Goal: Task Accomplishment & Management: Use online tool/utility

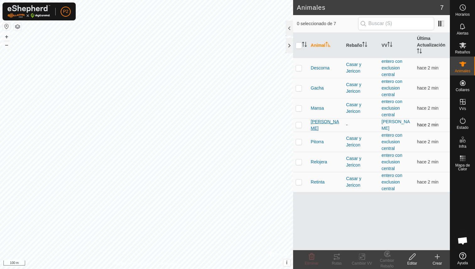
click at [318, 125] on span "[PERSON_NAME]" at bounding box center [326, 124] width 30 height 13
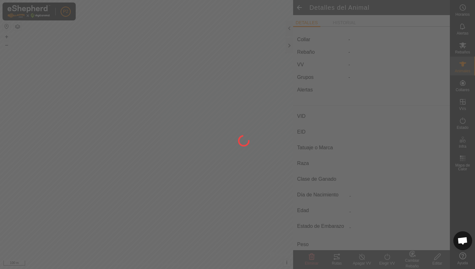
type input "[PERSON_NAME]"
type input "000061520465326"
type input "-"
type input "Limusina"
type input "-"
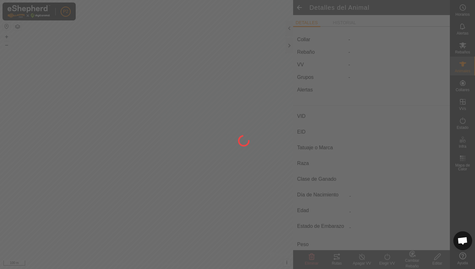
type input "03/2016"
type input "9 years 8 months"
type input "1100 kg"
type input "-"
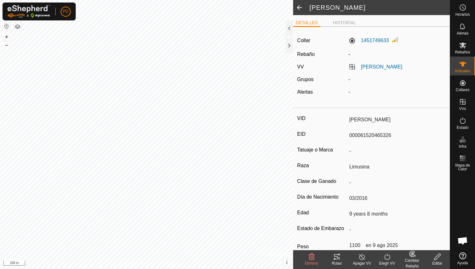
click at [339, 259] on icon at bounding box center [337, 256] width 6 height 5
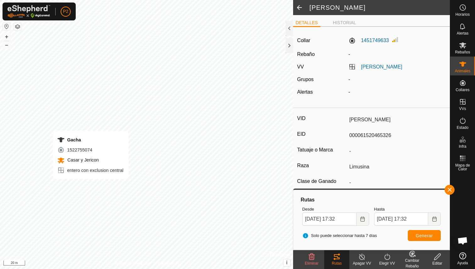
type input "-"
type input "Gacha"
type input "000070811882035"
type input "-"
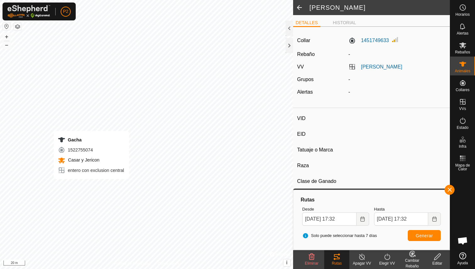
type input "Limusina"
type input "-"
type input "04/2016"
type input "9 years 7 months"
type input "Húmeda/Lactante"
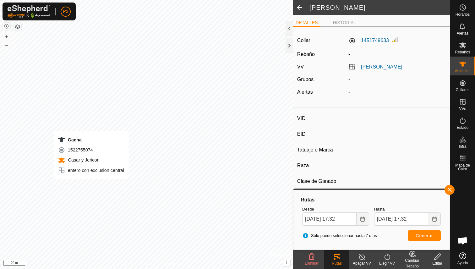
type input "700 kg"
type input "-"
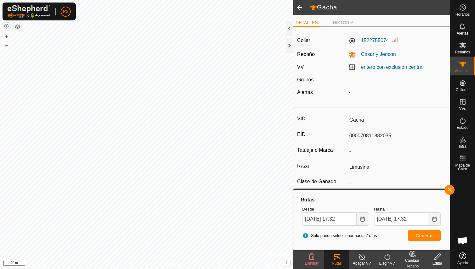
click at [300, 9] on span at bounding box center [299, 7] width 13 height 15
type input "-"
type input "[PERSON_NAME]"
type input "000061520465326"
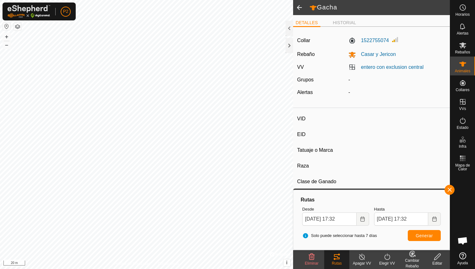
type input "-"
type input "Limusina"
type input "-"
type input "03/2016"
type input "9 years 8 months"
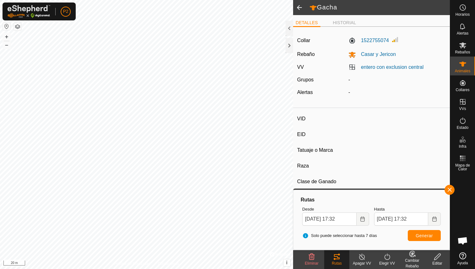
type input "-"
type input "1100 kg"
type input "-"
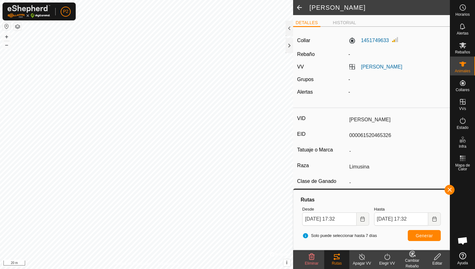
click at [303, 7] on span at bounding box center [299, 7] width 13 height 15
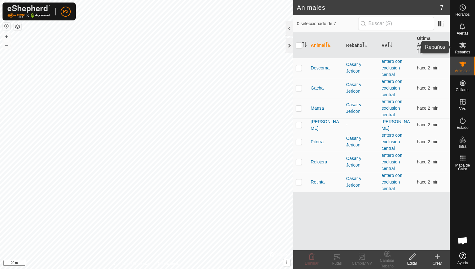
click at [469, 49] on div "Rebaños" at bounding box center [462, 47] width 25 height 19
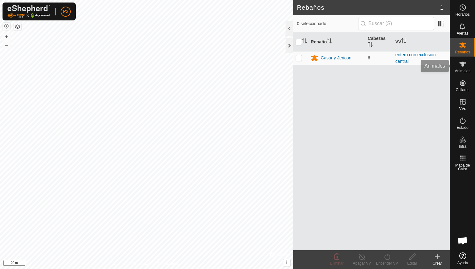
click at [457, 65] on es-animals-svg-icon at bounding box center [462, 64] width 11 height 10
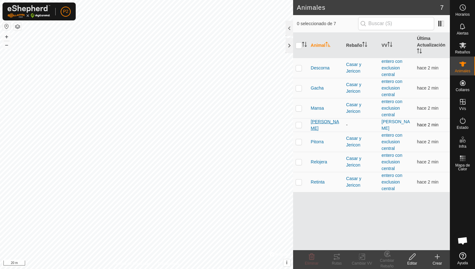
click at [323, 123] on span "[PERSON_NAME]" at bounding box center [326, 124] width 30 height 13
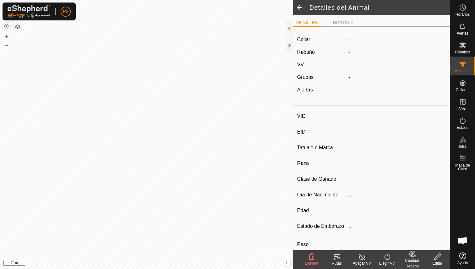
type input "[PERSON_NAME]"
type input "000061520465326"
type input "-"
type input "Limusina"
type input "-"
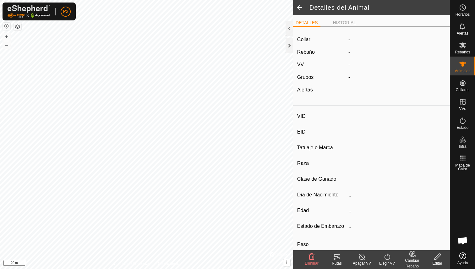
type input "03/2016"
type input "9 years 8 months"
type input "1100 kg"
type input "-"
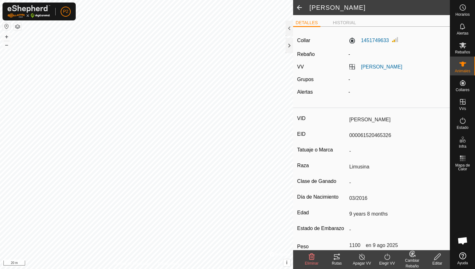
click at [338, 259] on icon at bounding box center [337, 257] width 8 height 8
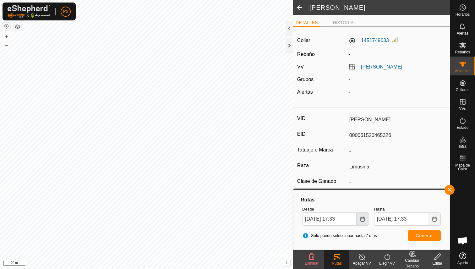
click at [363, 222] on button "Choose Date" at bounding box center [362, 218] width 13 height 13
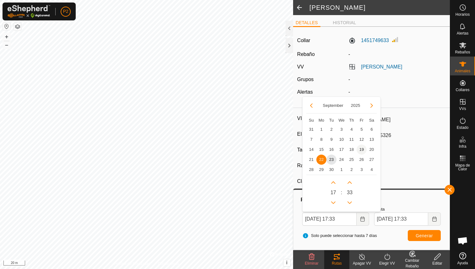
click at [359, 151] on span "19" at bounding box center [361, 149] width 10 height 10
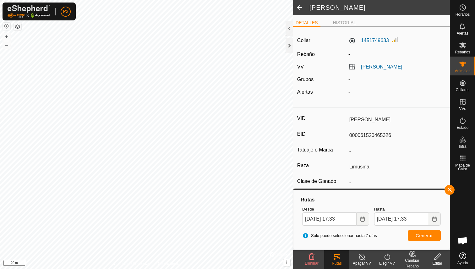
click at [421, 232] on button "Generar" at bounding box center [424, 235] width 33 height 11
click at [365, 217] on icon "Choose Date" at bounding box center [362, 218] width 5 height 5
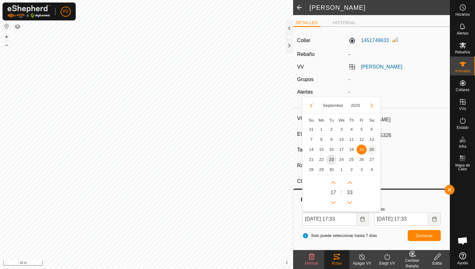
click at [372, 149] on span "20" at bounding box center [371, 149] width 10 height 10
type input "[DATE] 17:33"
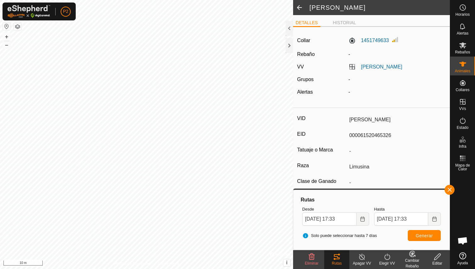
click at [429, 239] on button "Generar" at bounding box center [424, 235] width 33 height 11
click at [301, 8] on span at bounding box center [299, 7] width 13 height 15
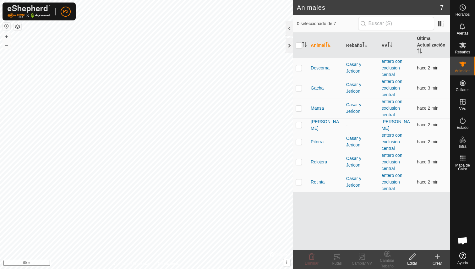
click at [297, 67] on p-checkbox at bounding box center [299, 67] width 6 height 5
checkbox input "true"
click at [300, 85] on p-checkbox at bounding box center [299, 87] width 6 height 5
checkbox input "true"
click at [299, 104] on td at bounding box center [300, 108] width 15 height 20
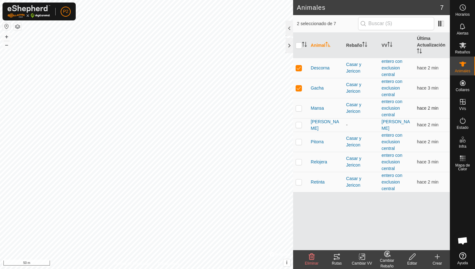
checkbox input "true"
click at [301, 139] on p-checkbox at bounding box center [299, 141] width 6 height 5
checkbox input "true"
click at [299, 159] on p-checkbox at bounding box center [299, 161] width 6 height 5
checkbox input "true"
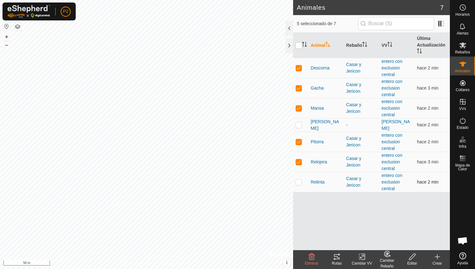
click at [299, 183] on td at bounding box center [300, 182] width 15 height 20
click at [341, 259] on tracks-svg-icon at bounding box center [336, 257] width 25 height 8
checkbox input "true"
